Goal: Task Accomplishment & Management: Complete application form

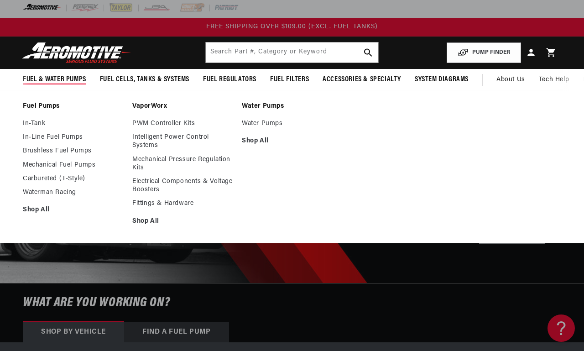
click at [31, 127] on link "In-Tank" at bounding box center [73, 124] width 100 height 8
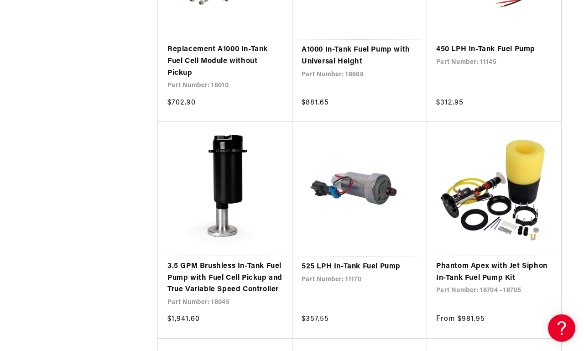
scroll to position [1395, 0]
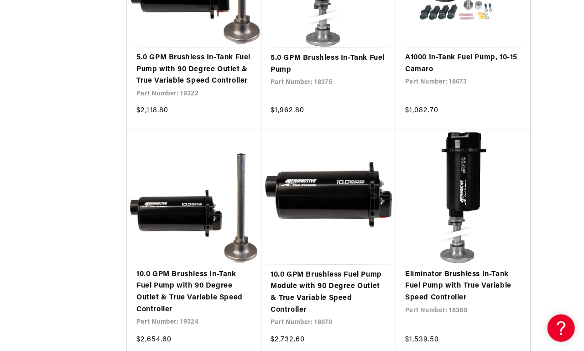
scroll to position [2467, 31]
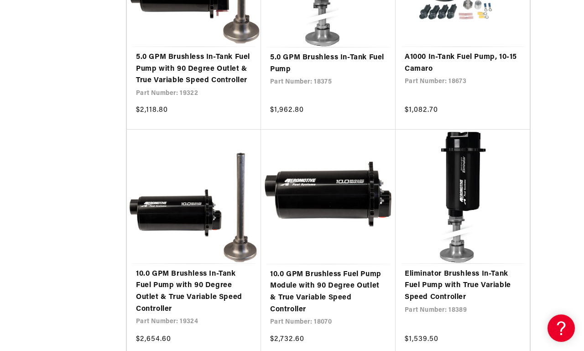
click at [452, 268] on link "Eliminator Brushless In-Tank Fuel Pump with True Variable Speed Controller" at bounding box center [463, 285] width 116 height 35
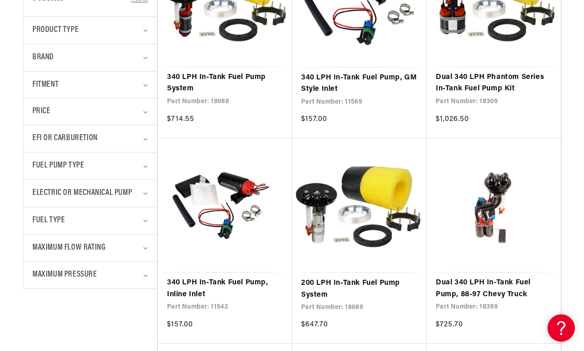
scroll to position [302, 0]
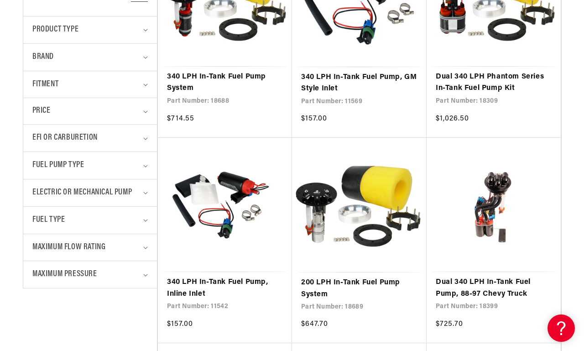
click at [42, 136] on span "EFI or Carburetion" at bounding box center [64, 137] width 65 height 13
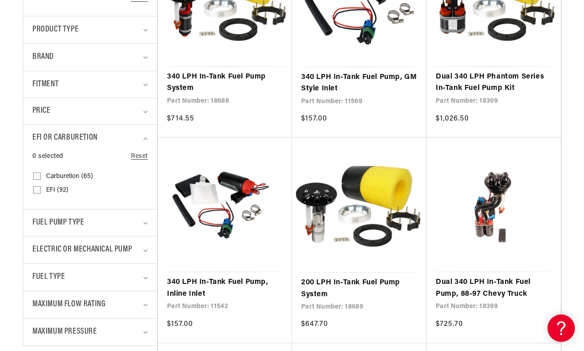
click at [37, 191] on input "EFI (92) EFI (92 products)" at bounding box center [36, 191] width 7 height 7
checkbox input "true"
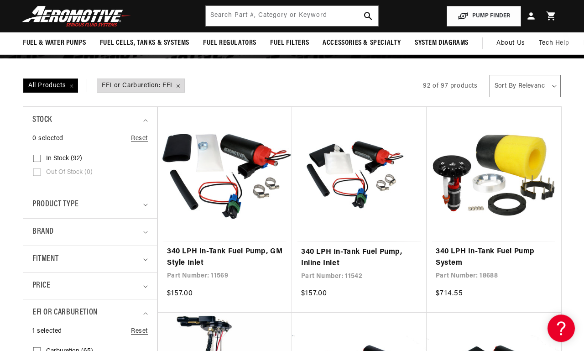
scroll to position [127, 0]
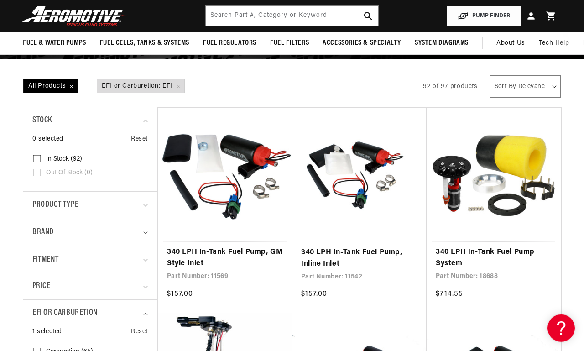
click at [30, 197] on details "Product type 0 selected Reset Product type Electric Fuel Pump (88) Electric Fue…" at bounding box center [90, 204] width 134 height 27
click at [47, 201] on span "Product type" at bounding box center [55, 204] width 46 height 13
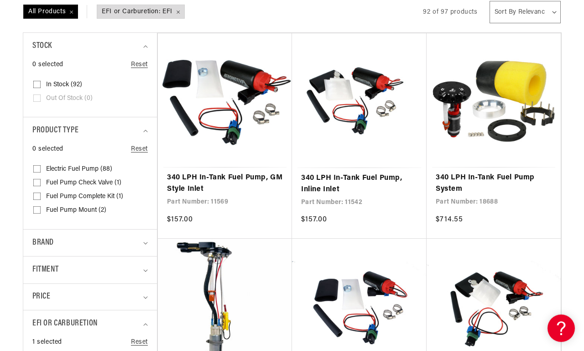
scroll to position [201, 0]
click at [42, 247] on span "Brand" at bounding box center [42, 242] width 21 height 13
click at [36, 279] on input "Aeromotive (92) Aeromotive (92 products)" at bounding box center [36, 282] width 7 height 7
checkbox input "true"
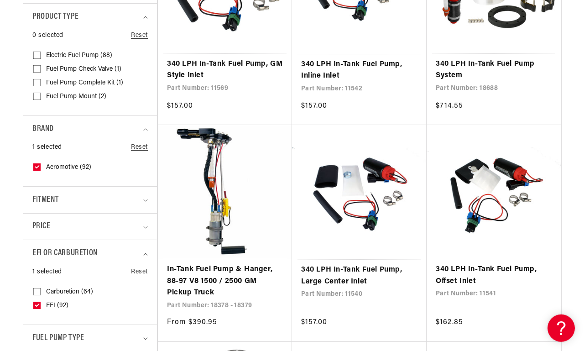
scroll to position [315, 0]
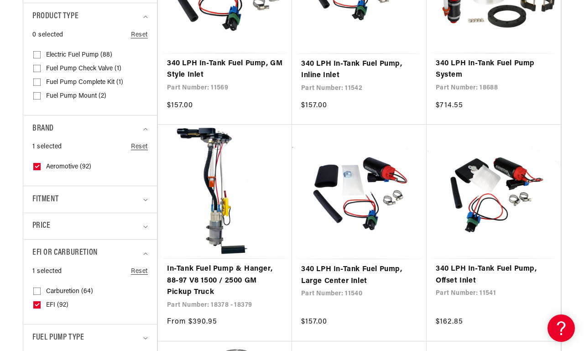
click at [43, 194] on span "Fitment" at bounding box center [45, 199] width 26 height 13
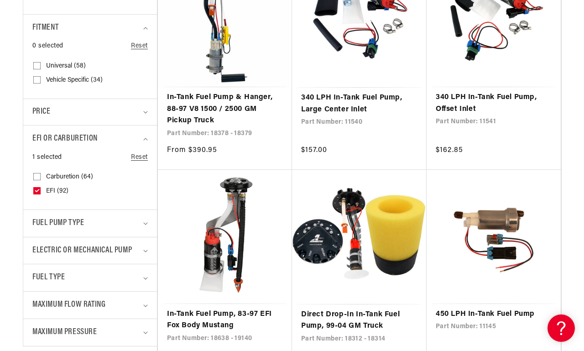
scroll to position [487, 0]
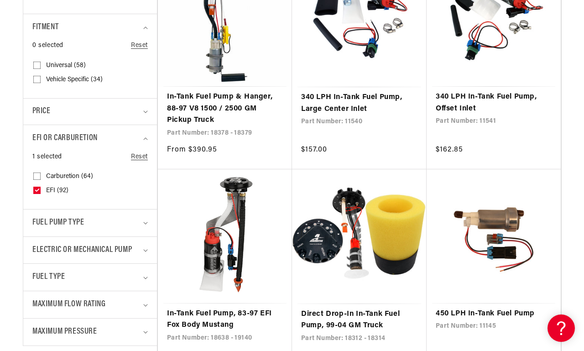
click at [40, 216] on span "Fuel Pump Type" at bounding box center [58, 222] width 52 height 13
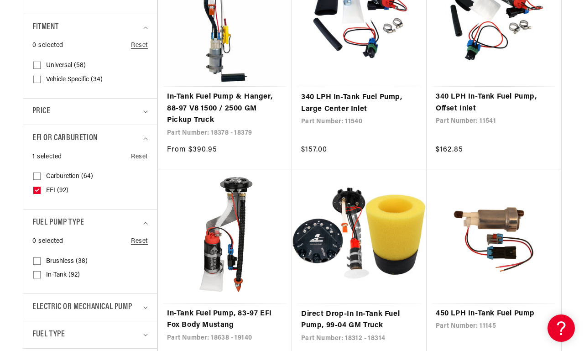
click at [34, 259] on input "Brushless (38) Brushless (38 products)" at bounding box center [36, 262] width 7 height 7
checkbox input "true"
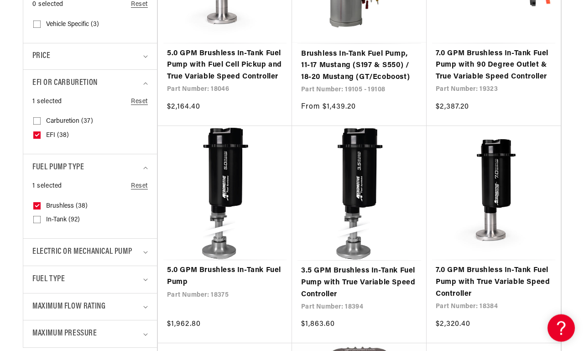
scroll to position [543, 0]
click at [31, 273] on details "Fuel Type 0 selected Reset Fuel Type E85 (10) E85 (10 products) Gas (14) E85 (1…" at bounding box center [90, 278] width 134 height 27
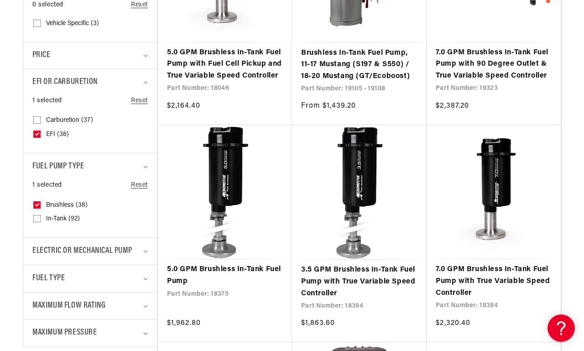
click at [38, 272] on span "Fuel Type" at bounding box center [48, 278] width 32 height 13
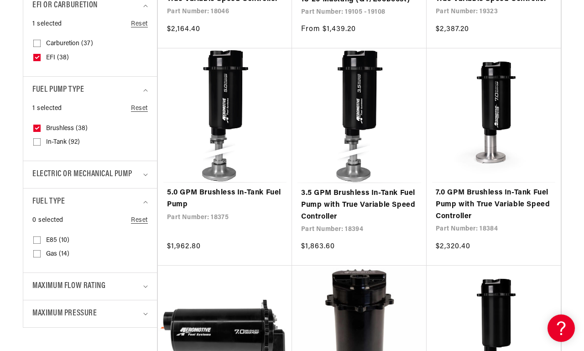
click at [44, 308] on span "Maximum Pressure" at bounding box center [64, 313] width 65 height 13
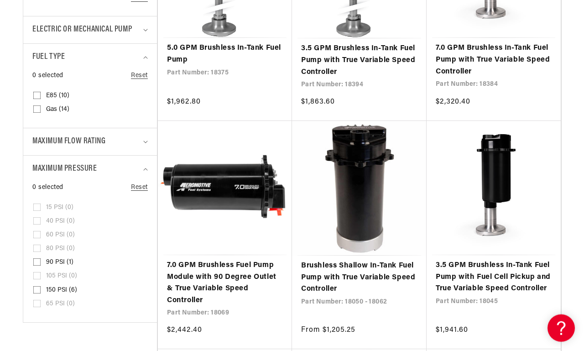
scroll to position [766, 0]
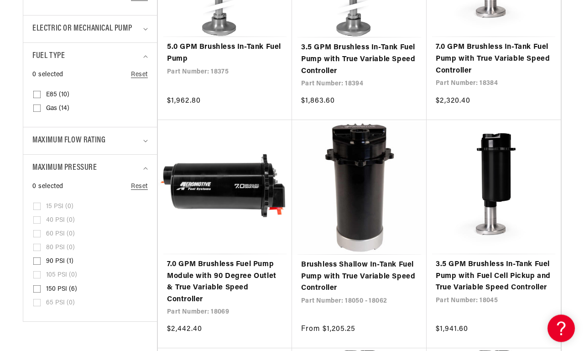
click at [30, 252] on details "Maximum Pressure 0 selected Reset Maximum Pressure 15 PSI (0) 15 PSI (0 product…" at bounding box center [90, 237] width 134 height 167
click at [33, 259] on input "90 PSI (1) 90 PSI (1 product)" at bounding box center [36, 262] width 7 height 7
checkbox input "true"
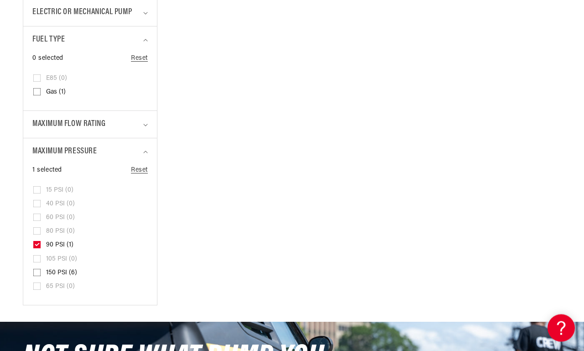
scroll to position [810, 0]
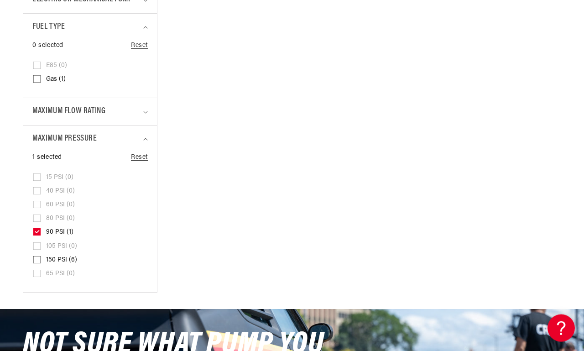
click at [37, 258] on input "150 PSI (6) 150 PSI (6 products)" at bounding box center [36, 261] width 7 height 7
checkbox input "true"
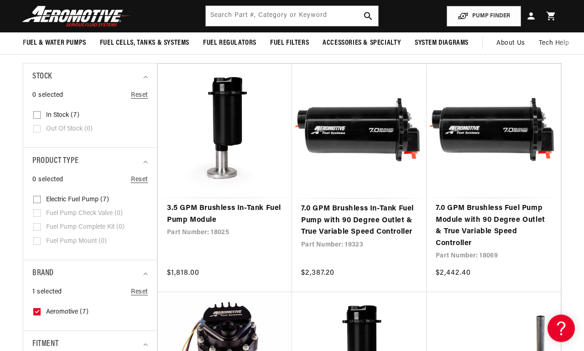
scroll to position [186, 0]
click at [184, 213] on link "3.5 GPM Brushless In-Tank Fuel Pump Module" at bounding box center [225, 214] width 116 height 23
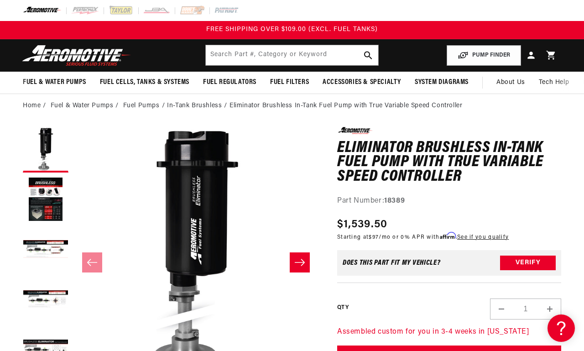
click at [39, 147] on button "Load image 1 in gallery view" at bounding box center [46, 150] width 46 height 46
click at [37, 203] on button "Load image 2 in gallery view" at bounding box center [46, 200] width 46 height 46
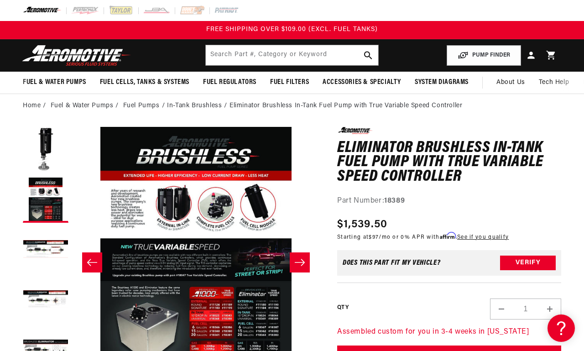
scroll to position [0, 0]
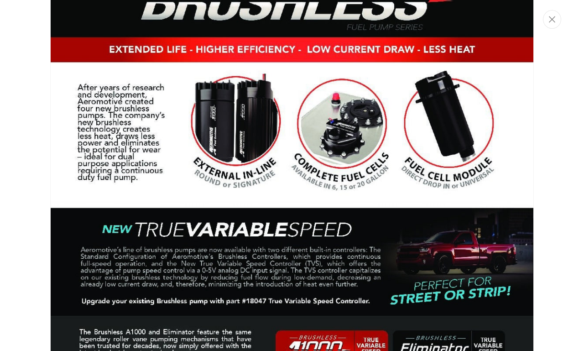
scroll to position [825, 0]
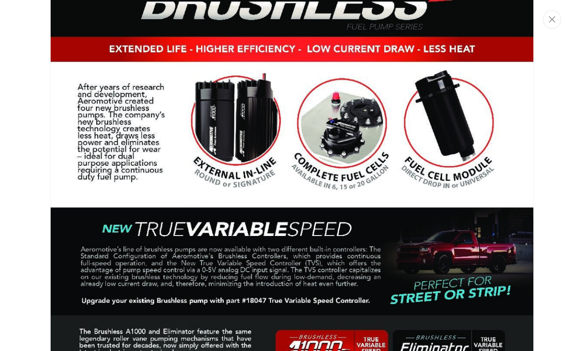
click at [330, 136] on img "Media gallery" at bounding box center [292, 235] width 484 height 621
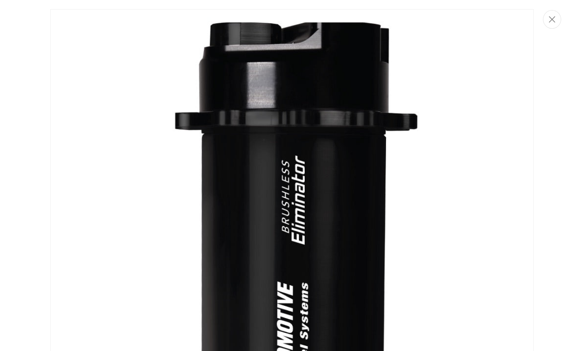
scroll to position [0, 0]
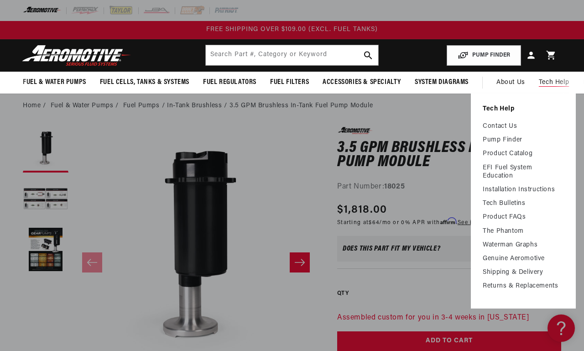
click at [492, 288] on link "Returns & Replacements" at bounding box center [523, 286] width 81 height 8
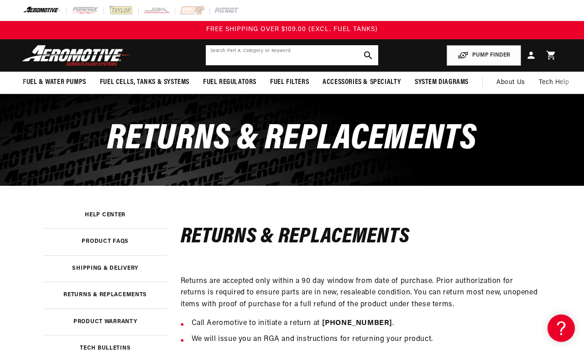
click at [225, 54] on input "text" at bounding box center [292, 55] width 172 height 20
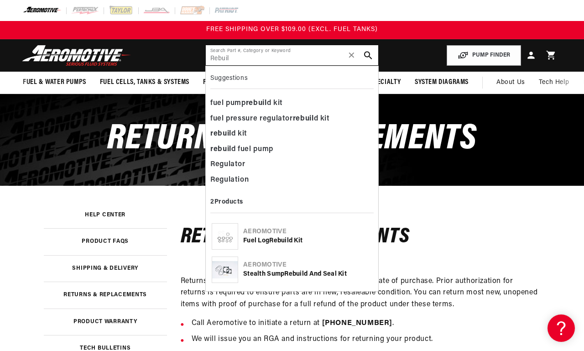
type input "Rebuil"
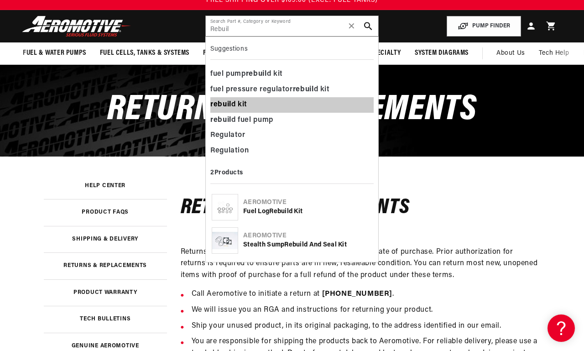
click at [220, 107] on b "rebuil" at bounding box center [220, 104] width 21 height 7
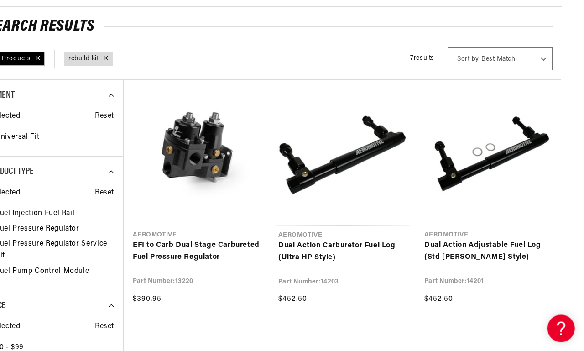
scroll to position [0, 22]
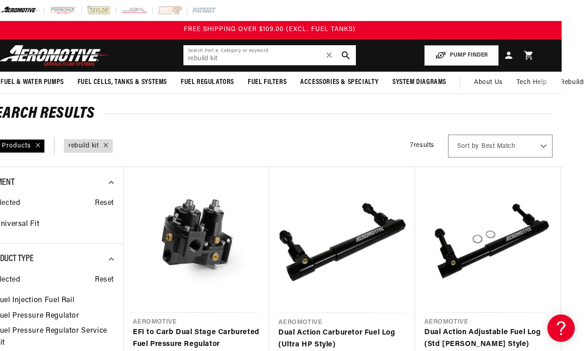
click at [209, 55] on input "rebuild kit" at bounding box center [269, 55] width 172 height 20
click at [332, 52] on span "✕" at bounding box center [329, 55] width 8 height 15
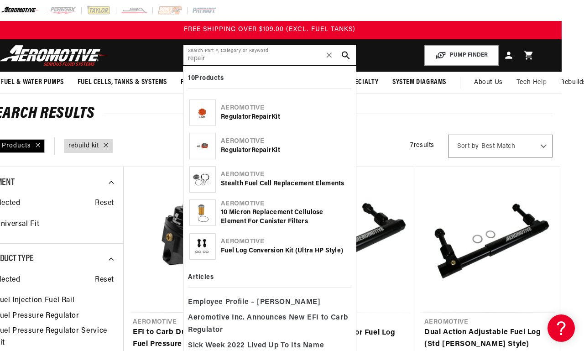
type input "repair"
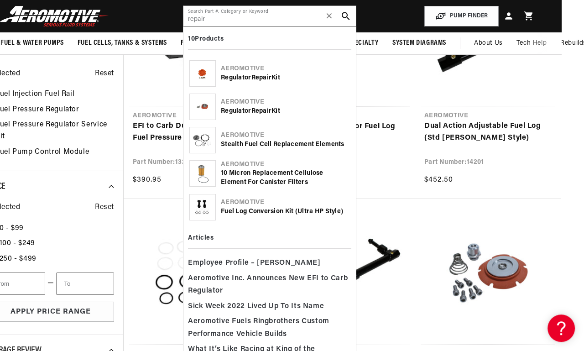
scroll to position [206, 22]
click at [332, 12] on span "✕" at bounding box center [329, 16] width 8 height 15
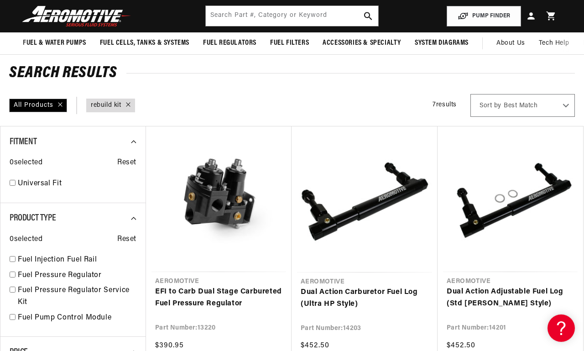
scroll to position [0, 0]
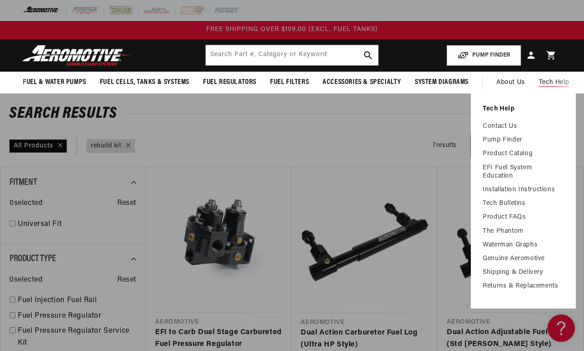
click at [493, 109] on link "Tech Help" at bounding box center [523, 109] width 81 height 8
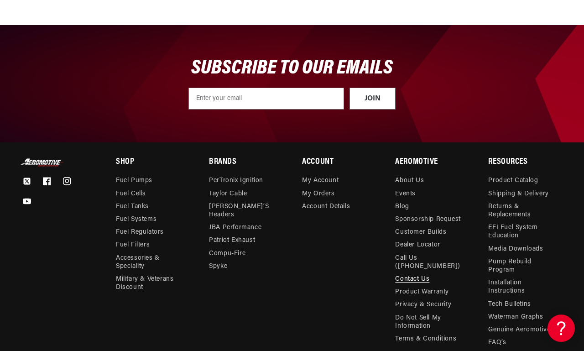
scroll to position [427, 0]
click at [497, 268] on link "Pump Rebuild Program" at bounding box center [521, 266] width 66 height 21
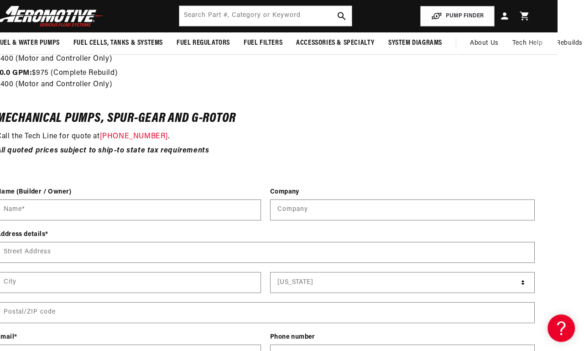
scroll to position [1068, 0]
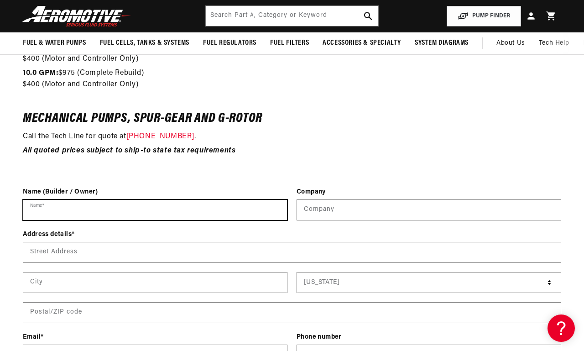
click at [45, 200] on input "Name *" at bounding box center [155, 210] width 264 height 20
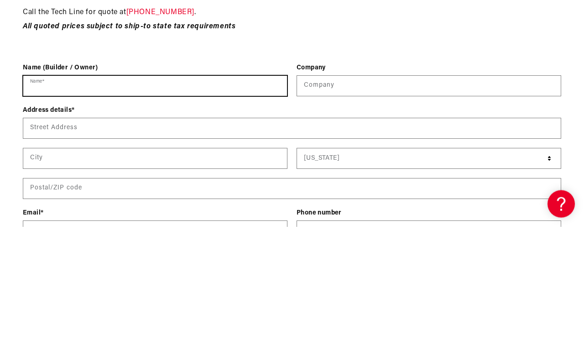
type input "[PERSON_NAME]"
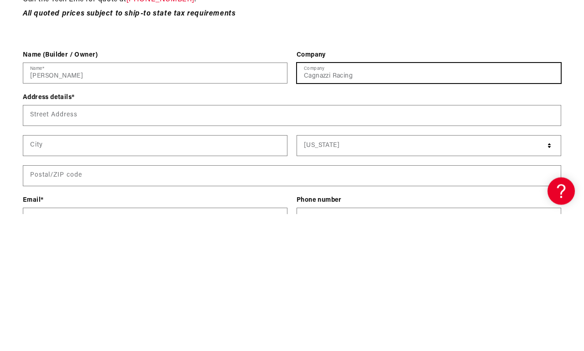
type input "Cagnazzi Racing"
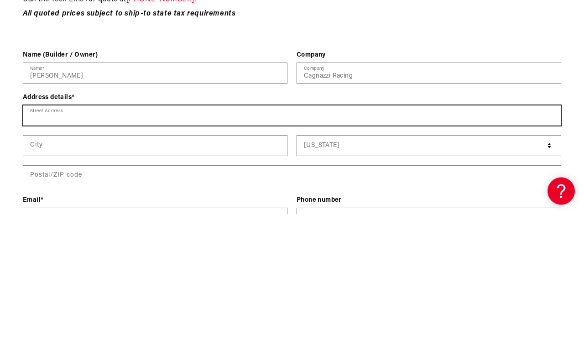
click at [29, 242] on input "Street Address" at bounding box center [291, 252] width 537 height 20
type input "[STREET_ADDRESS][PERSON_NAME]"
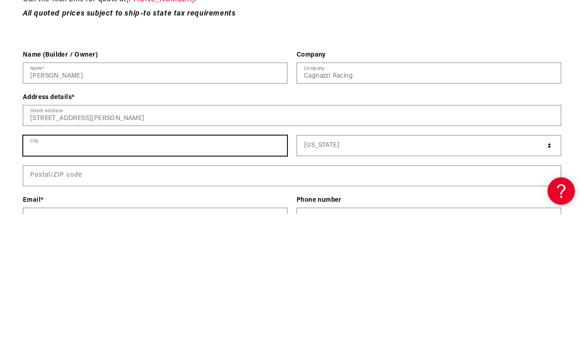
type input "[GEOGRAPHIC_DATA]"
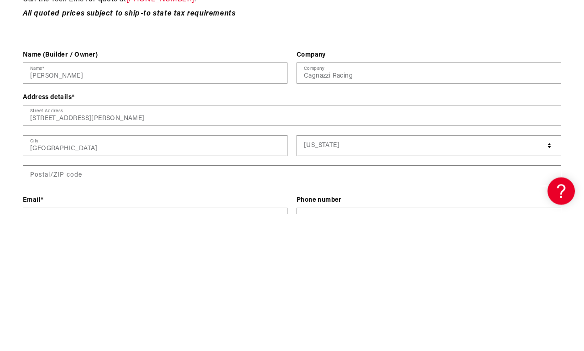
select select "[US_STATE]"
type input "28117"
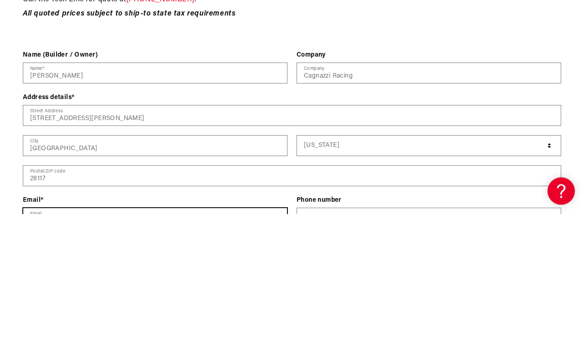
scroll to position [1115, 0]
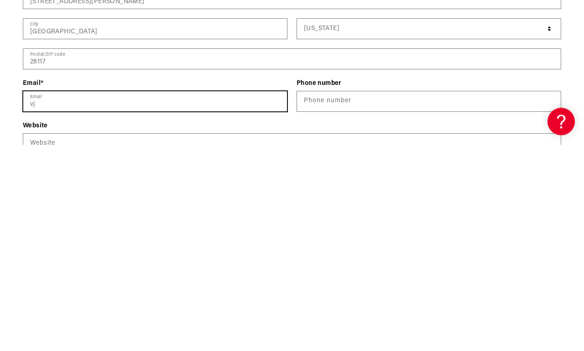
type input "vj@cagnazzi.com"
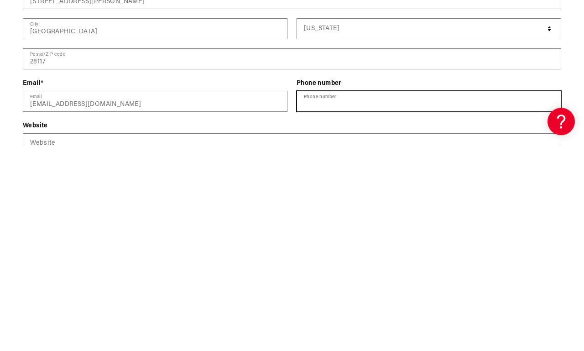
type input "6318346189"
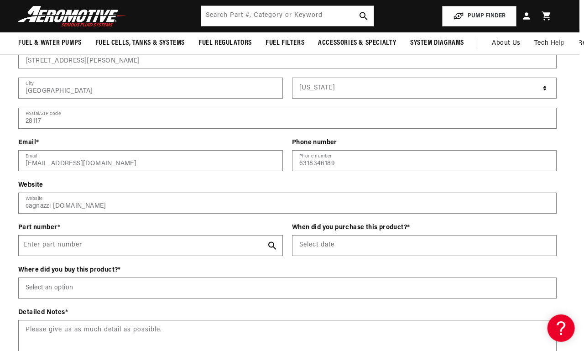
scroll to position [1263, 5]
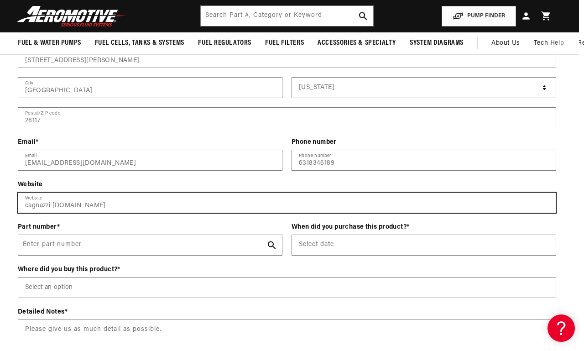
click at [54, 193] on input "cagnazzi racing.com" at bounding box center [286, 203] width 537 height 20
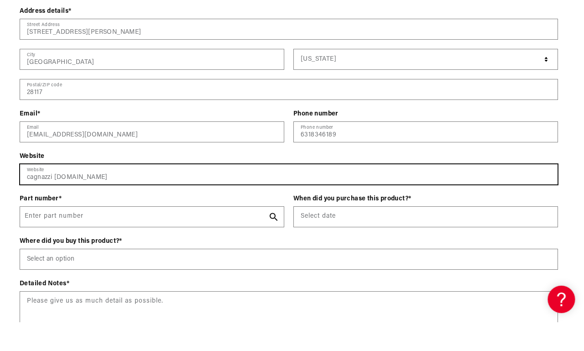
scroll to position [1262, 0]
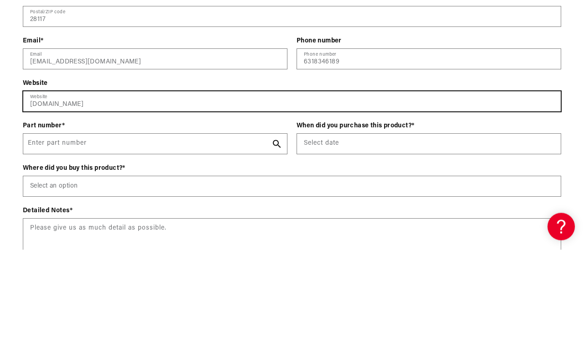
click at [101, 193] on input "cagnazziracing.com" at bounding box center [291, 203] width 537 height 20
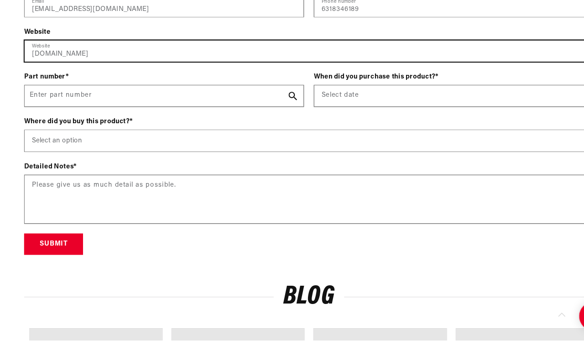
scroll to position [1398, 0]
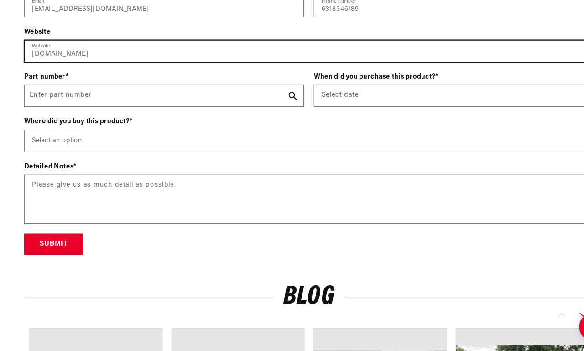
type input "cagnazziracing.com"
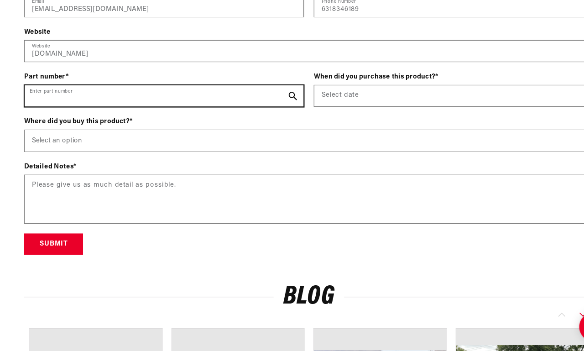
click at [38, 100] on input "Enter part number" at bounding box center [155, 110] width 264 height 20
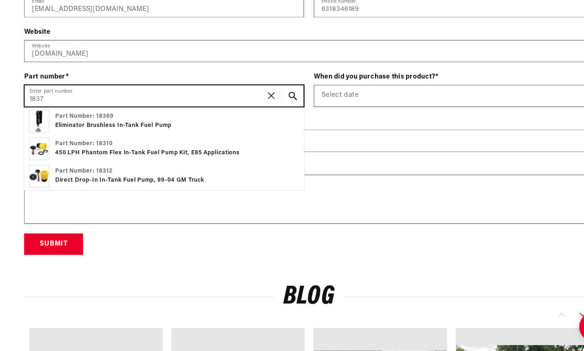
type input "18374"
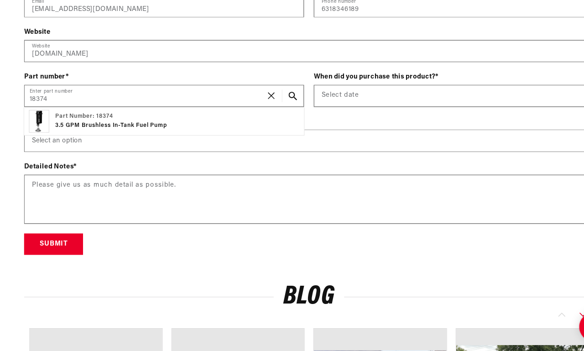
click at [88, 134] on p "3.5 GPM Brushless In-Tank Fuel Pump" at bounding box center [105, 138] width 106 height 9
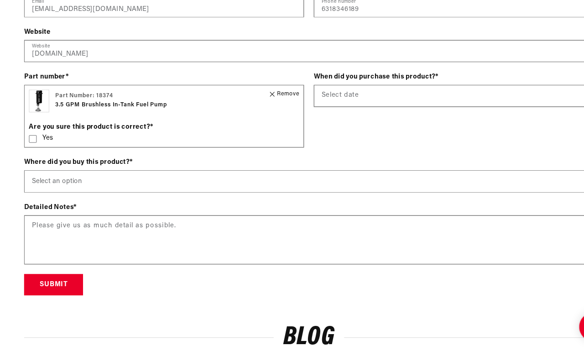
click at [33, 147] on rect at bounding box center [30, 150] width 7 height 7
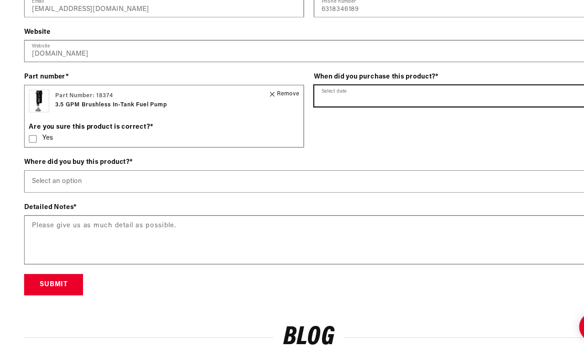
click at [327, 100] on input "text" at bounding box center [429, 110] width 264 height 20
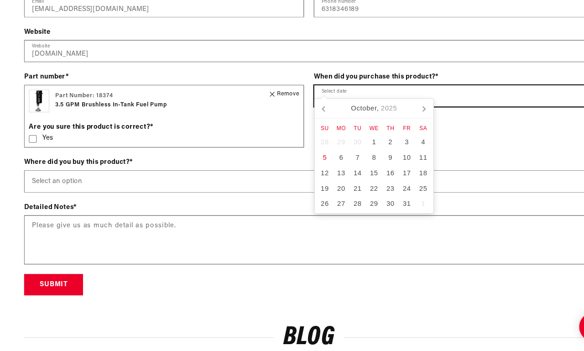
click at [314, 113] on nav "October, 2025" at bounding box center [353, 122] width 112 height 19
click at [310, 115] on icon at bounding box center [306, 122] width 15 height 15
click at [309, 115] on icon at bounding box center [306, 122] width 15 height 15
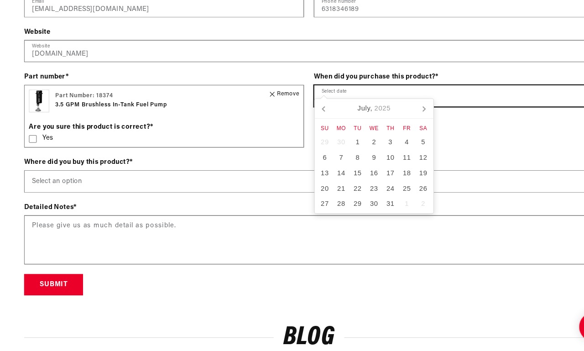
click at [309, 115] on icon at bounding box center [306, 122] width 15 height 15
click at [308, 115] on icon at bounding box center [306, 122] width 15 height 15
click at [312, 115] on icon at bounding box center [306, 122] width 15 height 15
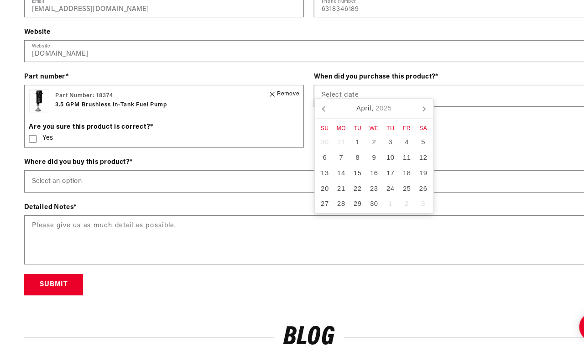
click at [312, 115] on icon at bounding box center [306, 122] width 15 height 15
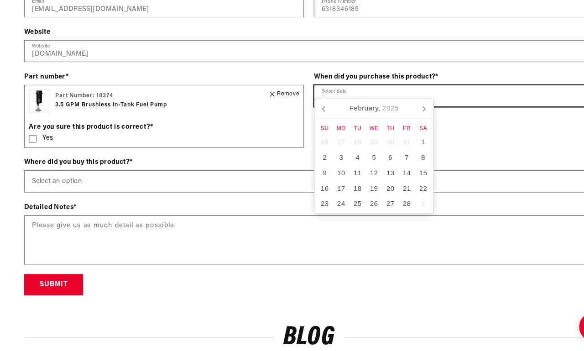
click at [308, 115] on icon at bounding box center [306, 122] width 15 height 15
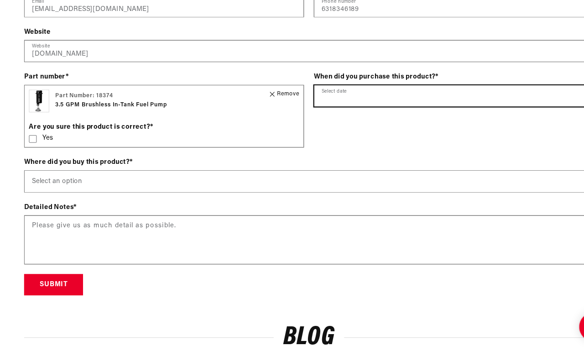
click at [307, 100] on input "text" at bounding box center [429, 110] width 264 height 20
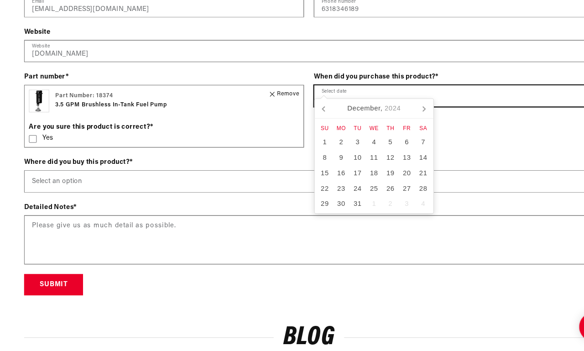
click at [302, 115] on icon at bounding box center [306, 122] width 15 height 15
click at [301, 115] on icon at bounding box center [306, 122] width 15 height 15
click at [304, 115] on icon at bounding box center [306, 122] width 15 height 15
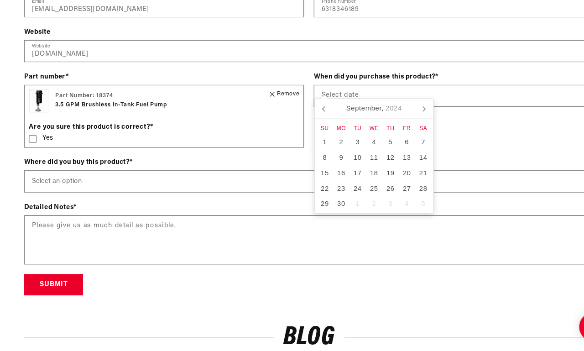
click at [303, 115] on icon at bounding box center [306, 122] width 15 height 15
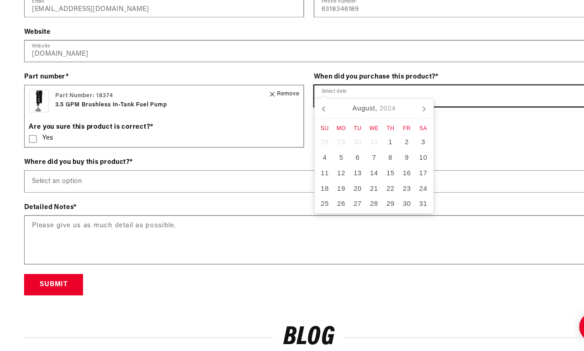
click at [306, 115] on icon at bounding box center [306, 122] width 15 height 15
click at [306, 120] on icon at bounding box center [306, 122] width 2 height 5
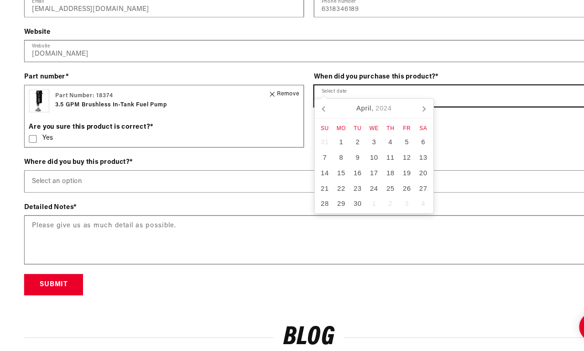
click at [306, 120] on icon at bounding box center [306, 122] width 2 height 5
click at [305, 115] on icon at bounding box center [306, 122] width 15 height 15
click at [304, 115] on icon at bounding box center [306, 122] width 15 height 15
click at [306, 115] on icon at bounding box center [306, 122] width 15 height 15
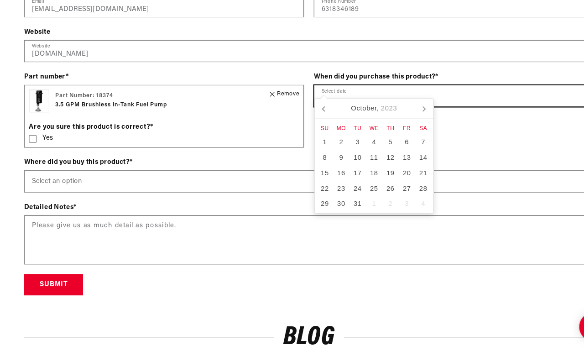
click at [307, 115] on icon at bounding box center [306, 122] width 15 height 15
click at [306, 115] on icon at bounding box center [306, 122] width 15 height 15
click at [306, 120] on icon at bounding box center [306, 122] width 2 height 5
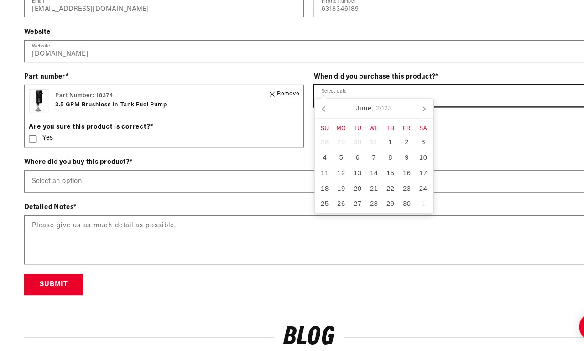
click at [306, 115] on icon at bounding box center [306, 122] width 15 height 15
click at [304, 115] on icon at bounding box center [306, 122] width 15 height 15
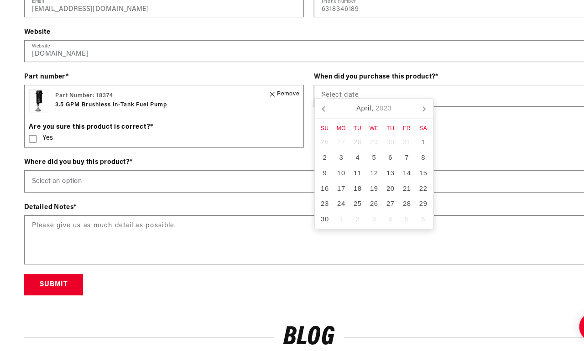
click at [304, 115] on icon at bounding box center [306, 122] width 15 height 15
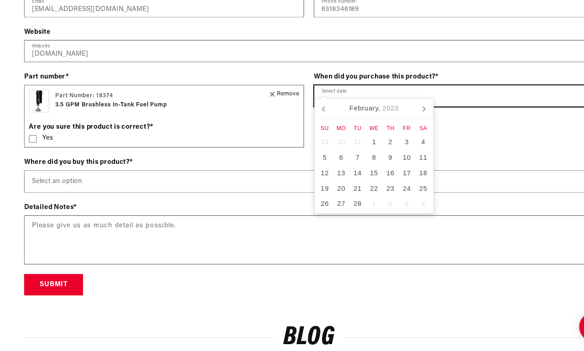
click at [306, 115] on icon at bounding box center [306, 122] width 15 height 15
click at [305, 120] on icon at bounding box center [306, 122] width 2 height 5
click at [301, 115] on icon at bounding box center [306, 122] width 15 height 15
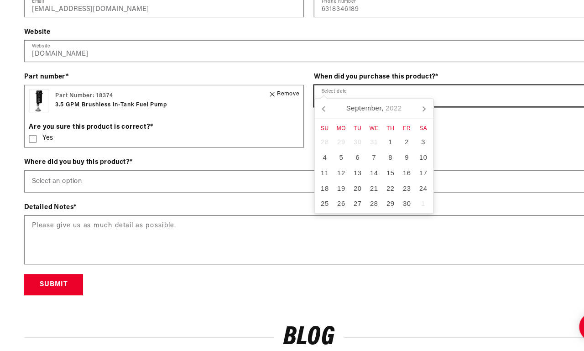
click at [301, 115] on icon at bounding box center [306, 122] width 15 height 15
click at [304, 115] on icon at bounding box center [306, 122] width 15 height 15
click at [306, 115] on icon at bounding box center [306, 122] width 15 height 15
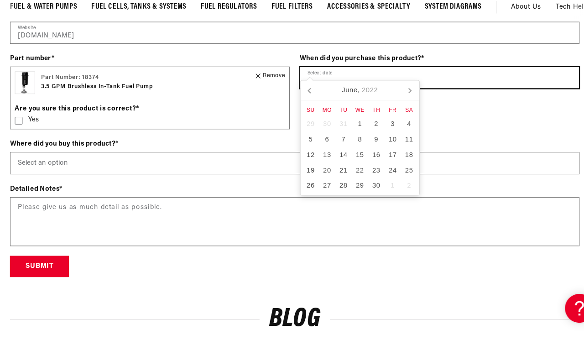
click at [346, 146] on div "1" at bounding box center [354, 153] width 16 height 15
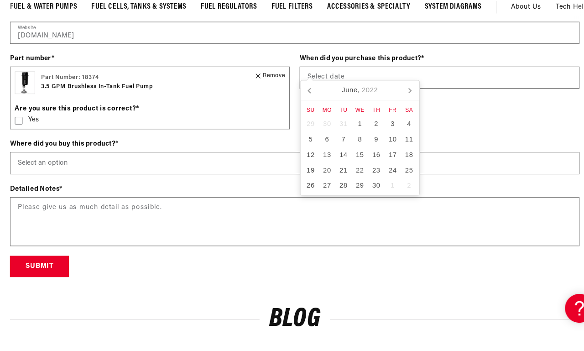
type input "06/01/2022"
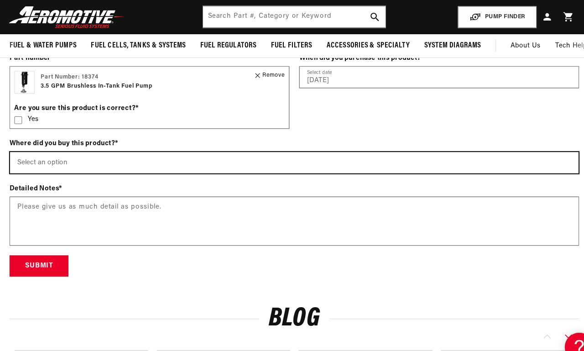
click at [31, 144] on select "Select an option Aeromotiveinc.com Wholesale Dealer (e.g., Summit, JEGS, etc.) …" at bounding box center [291, 154] width 537 height 20
select select "Wholesale Dealer (e.g., Summit, JEGS, etc.)"
click at [23, 144] on select "Select an option Aeromotiveinc.com Wholesale Dealer (e.g., Summit, JEGS, etc.) …" at bounding box center [291, 154] width 537 height 20
click at [30, 144] on select "Select an option Aeromotiveinc.com Wholesale Dealer (e.g., Summit, JEGS, etc.) …" at bounding box center [291, 154] width 537 height 20
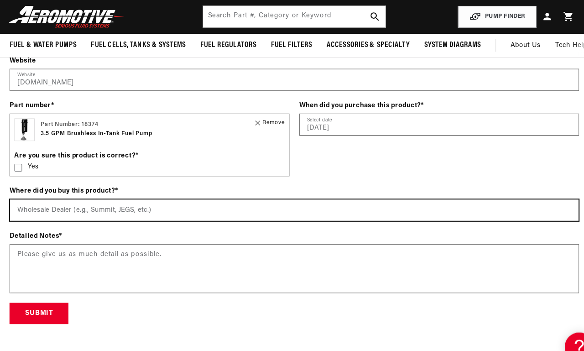
scroll to position [1387, 0]
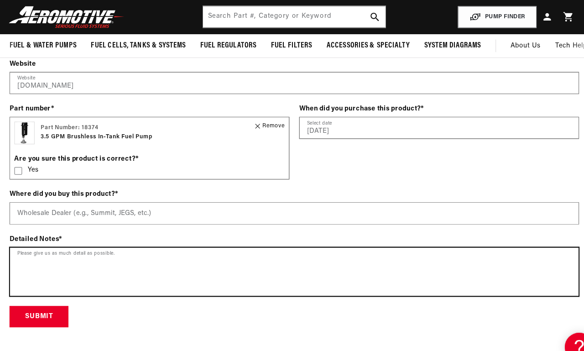
click at [29, 234] on textarea at bounding box center [291, 257] width 537 height 46
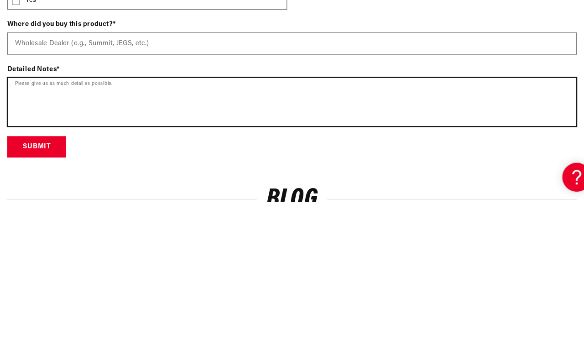
type textarea "u"
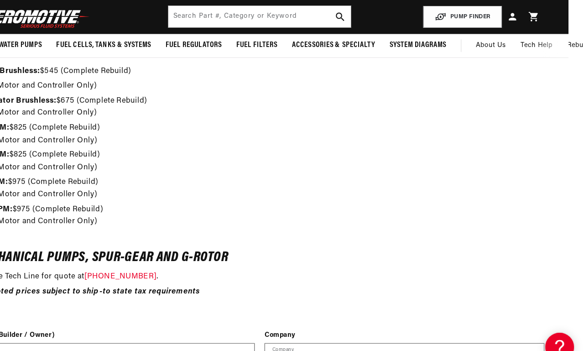
scroll to position [942, 8]
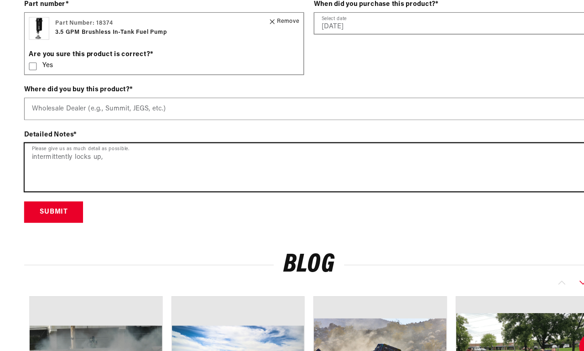
type textarea "intermittently locks up,"
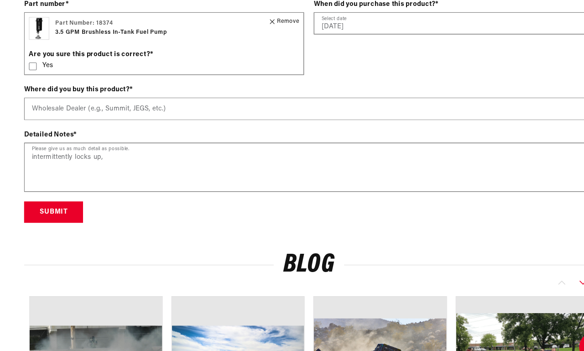
click at [50, 192] on button "Submit" at bounding box center [51, 201] width 56 height 21
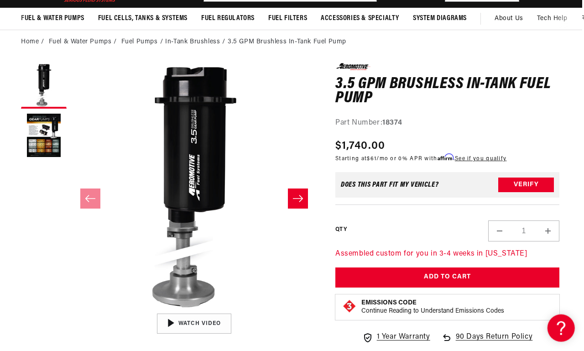
scroll to position [64, 2]
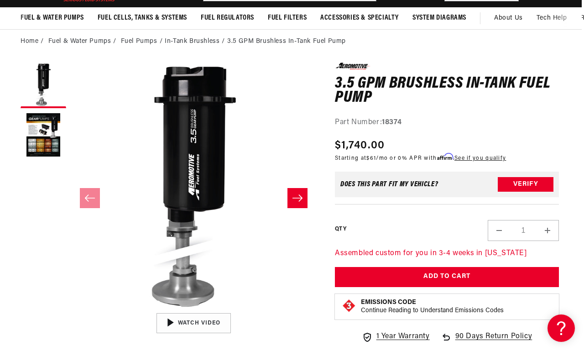
click at [394, 122] on strong "18374" at bounding box center [392, 122] width 20 height 7
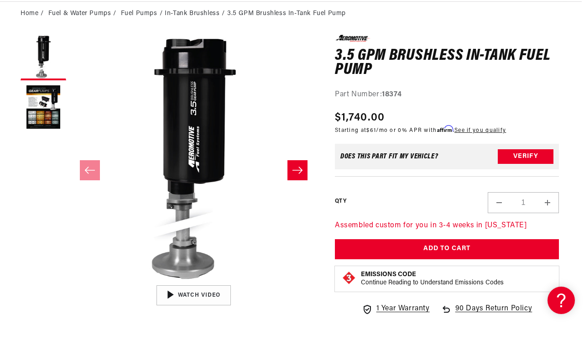
scroll to position [95, 2]
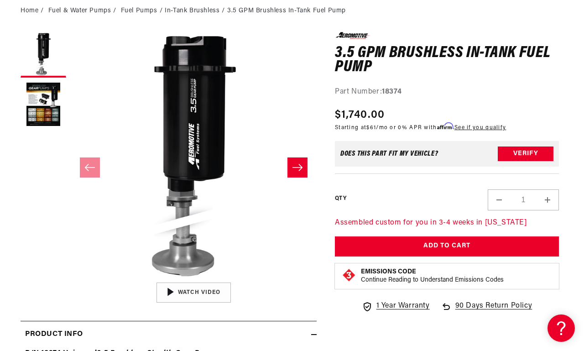
copy div "18374"
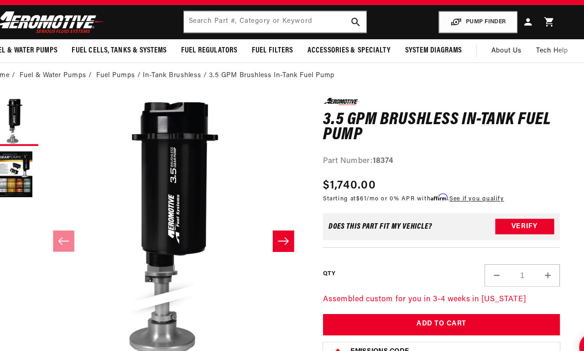
scroll to position [35, 31]
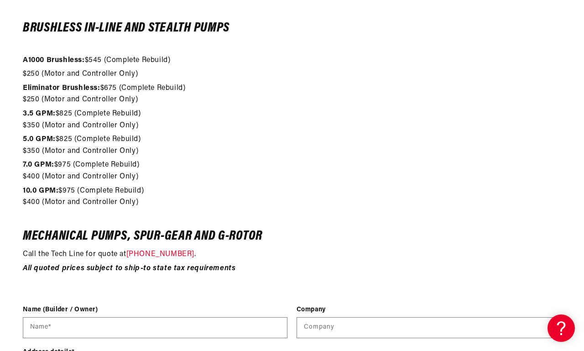
scroll to position [974, 0]
